Goal: Task Accomplishment & Management: Use online tool/utility

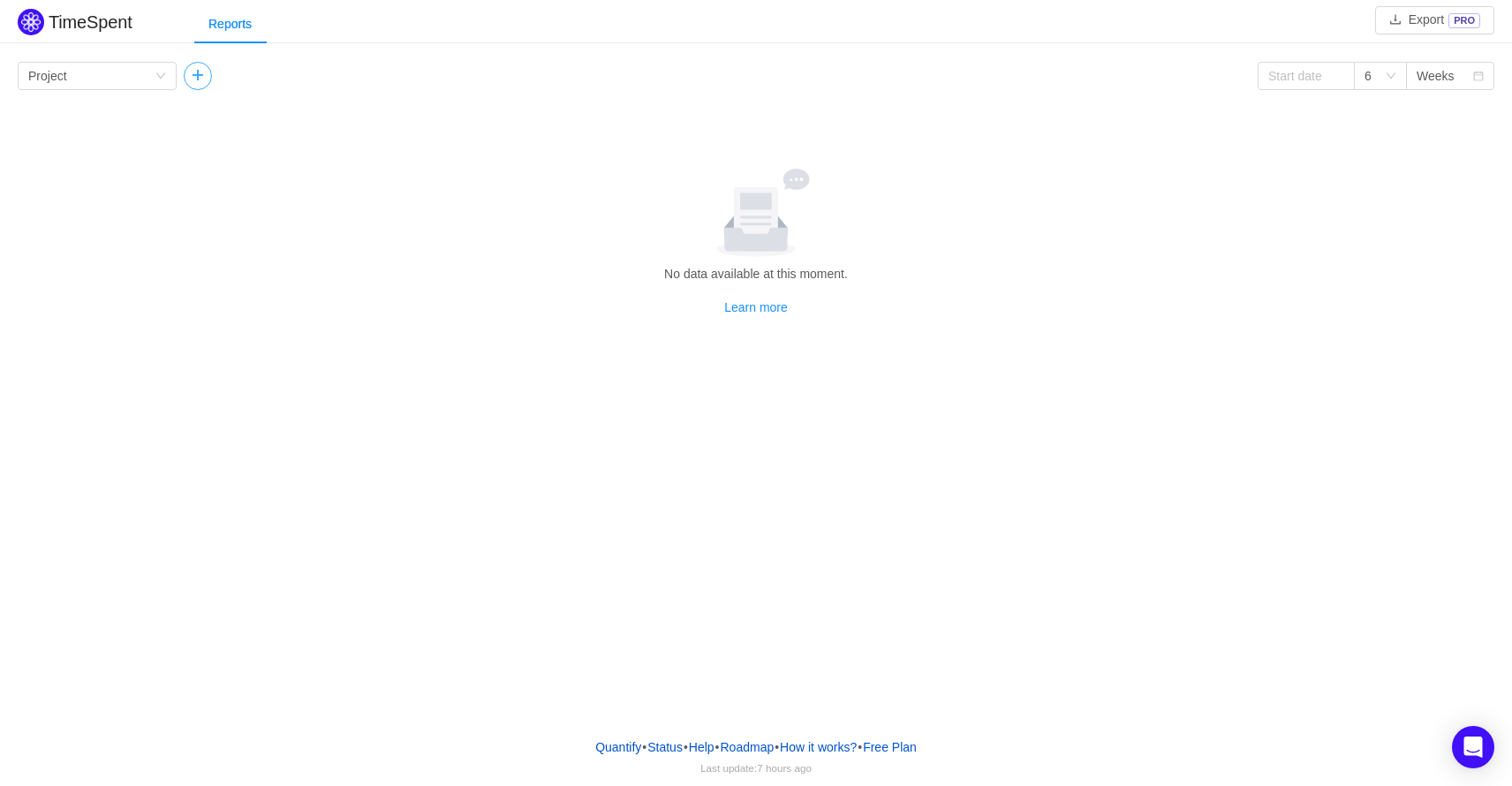
click at [209, 74] on button "button" at bounding box center [197, 76] width 28 height 28
click at [166, 78] on icon "icon: down" at bounding box center [160, 76] width 11 height 11
click at [166, 78] on div "Group by Project" at bounding box center [97, 76] width 159 height 28
click at [329, 74] on icon "icon: down" at bounding box center [327, 76] width 11 height 11
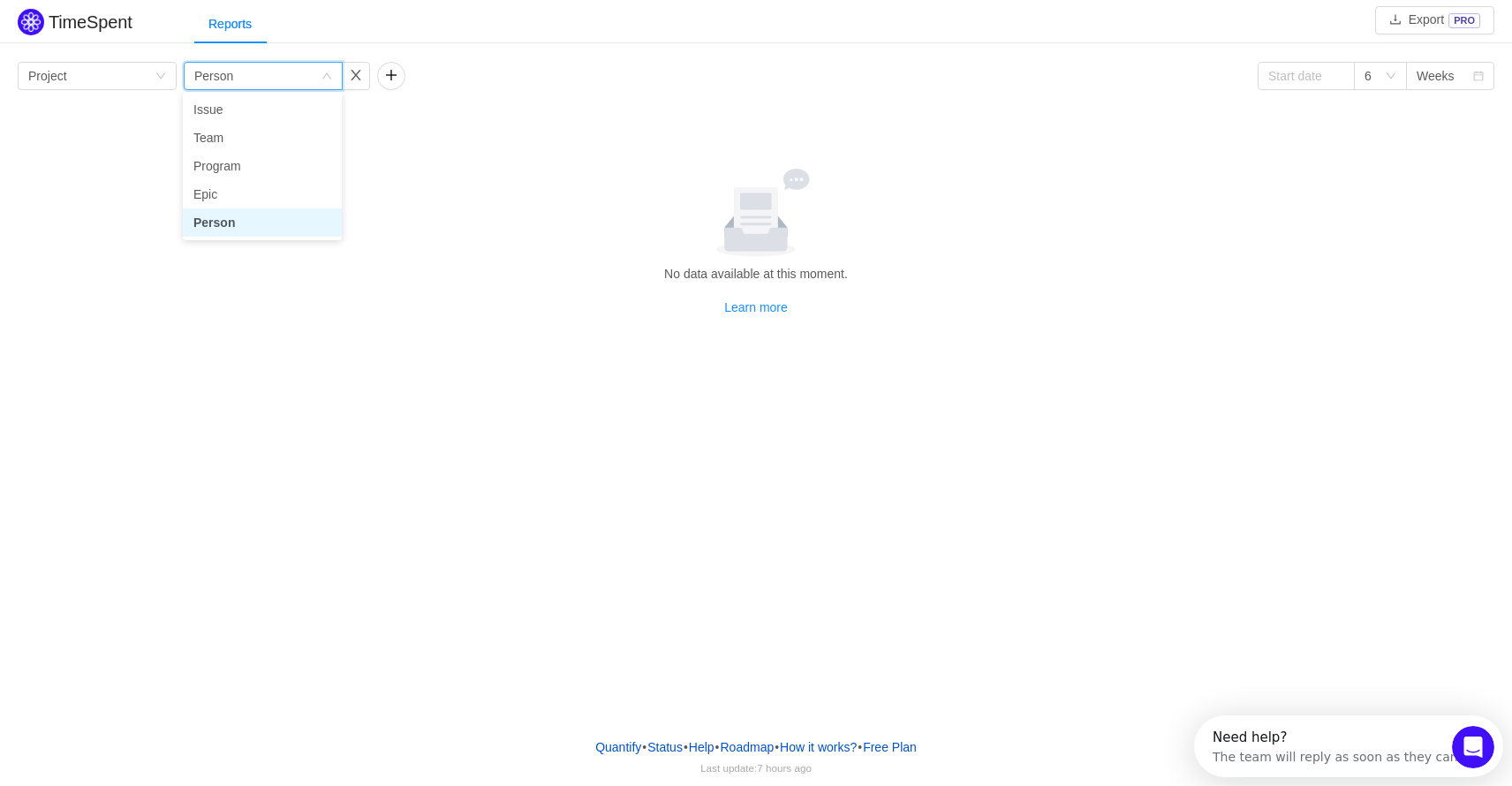
click at [329, 74] on icon "icon: down" at bounding box center [327, 76] width 11 height 11
click at [390, 76] on button "button" at bounding box center [391, 76] width 28 height 28
click at [542, 74] on button "button" at bounding box center [548, 76] width 28 height 28
click at [358, 73] on button "button" at bounding box center [355, 76] width 28 height 28
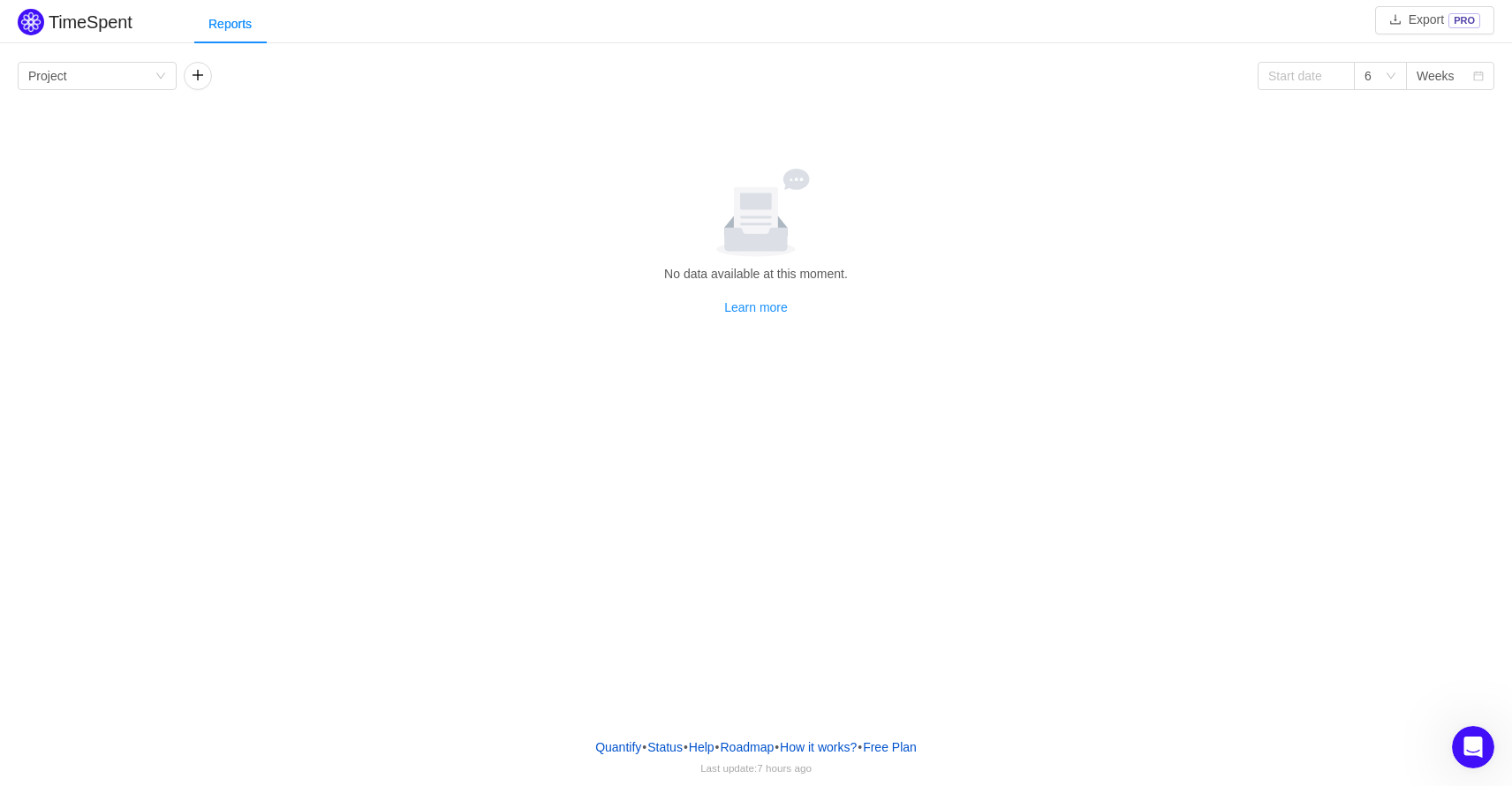
click at [164, 148] on div "Group by Project 6 Weeks No data available at this moment. Learn more Project S…" at bounding box center [756, 189] width 1477 height 255
click at [1062, 84] on div "Group by Project 6 Weeks" at bounding box center [756, 76] width 1477 height 28
